Goal: Task Accomplishment & Management: Complete application form

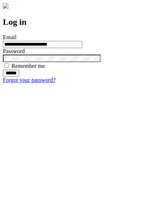
type input "**********"
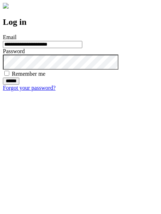
click at [19, 85] on input "******" at bounding box center [11, 80] width 16 height 7
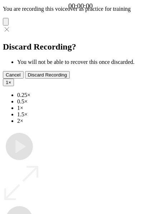
type input "**********"
